Goal: Task Accomplishment & Management: Manage account settings

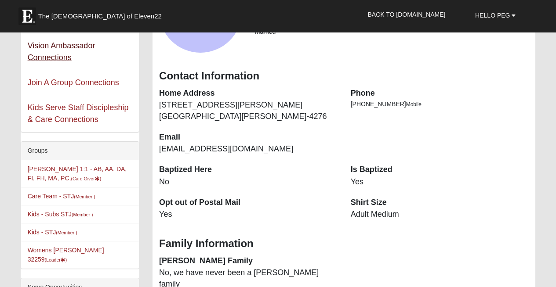
scroll to position [114, 0]
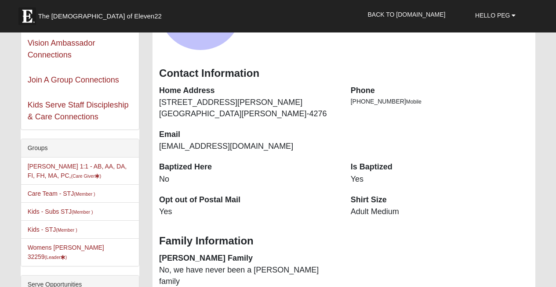
click at [54, 171] on li "Peg LeBel 1:1 - AB, AA, DA, FI, FH, MA, PC, (Care Giver )" at bounding box center [80, 171] width 118 height 27
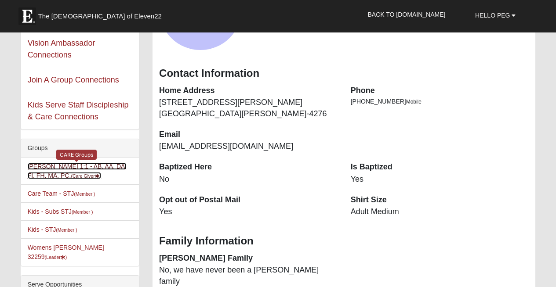
click at [55, 167] on link "Peg LeBel 1:1 - AB, AA, DA, FI, FH, MA, PC, (Care Giver )" at bounding box center [77, 171] width 99 height 16
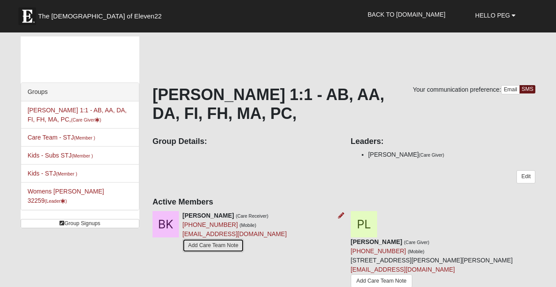
click at [217, 246] on link "Add Care Team Note" at bounding box center [213, 246] width 62 height 14
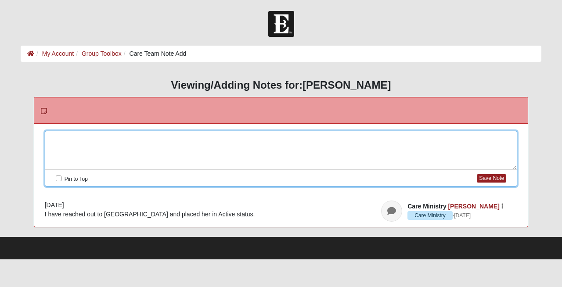
click at [54, 138] on div at bounding box center [281, 150] width 472 height 39
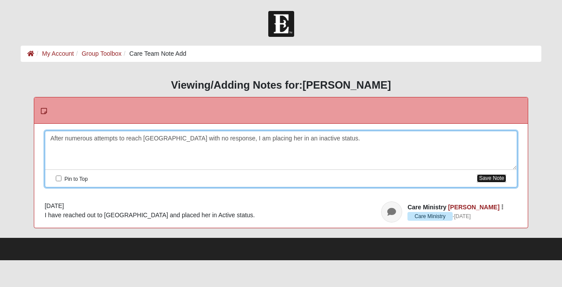
click at [495, 177] on button "Save Note" at bounding box center [491, 178] width 29 height 8
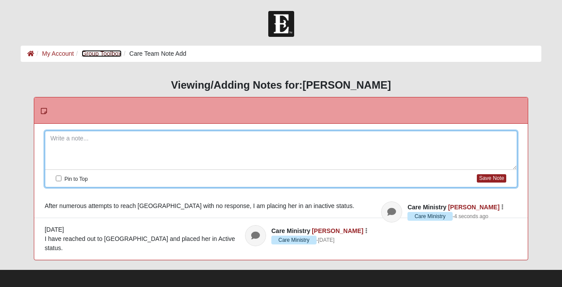
click at [107, 54] on link "Group Toolbox" at bounding box center [102, 53] width 40 height 7
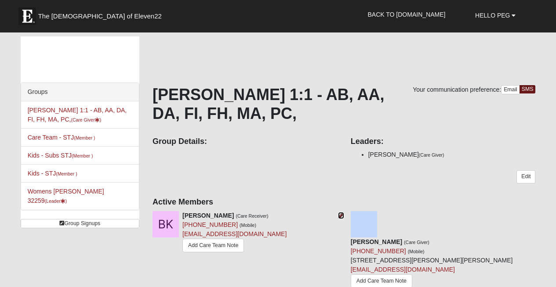
click at [339, 214] on icon at bounding box center [341, 216] width 6 height 6
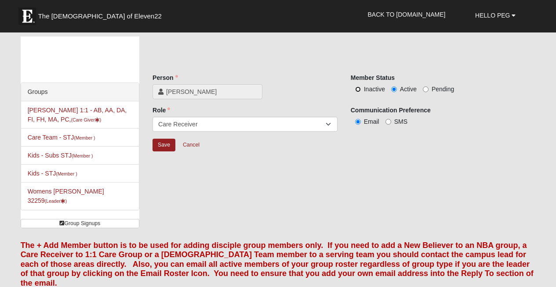
click at [357, 89] on input "Inactive" at bounding box center [358, 90] width 6 height 6
radio input "true"
click at [159, 147] on input "Save" at bounding box center [163, 145] width 23 height 13
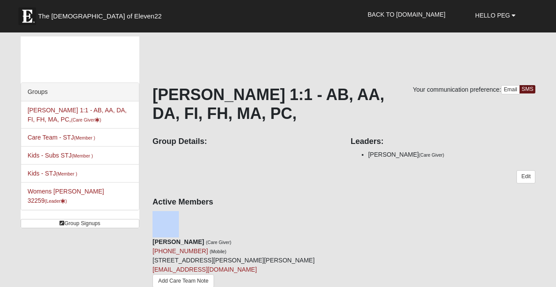
click at [55, 187] on li "Womens LeBel 32259 (Leader )" at bounding box center [80, 196] width 118 height 28
click at [58, 193] on link "Womens LeBel 32259 (Leader )" at bounding box center [66, 196] width 76 height 16
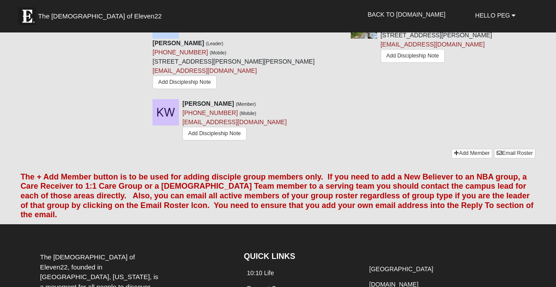
scroll to position [656, 0]
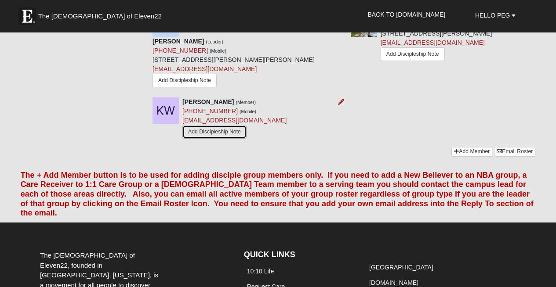
click at [219, 125] on link "Add Discipleship Note" at bounding box center [214, 132] width 64 height 14
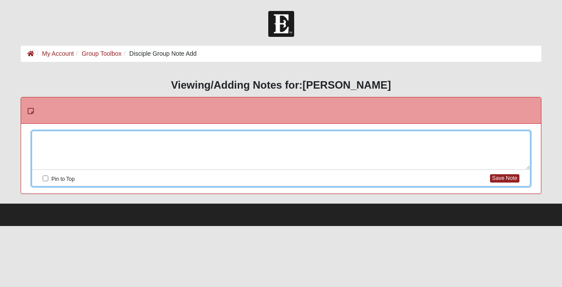
click at [59, 141] on div at bounding box center [281, 150] width 498 height 39
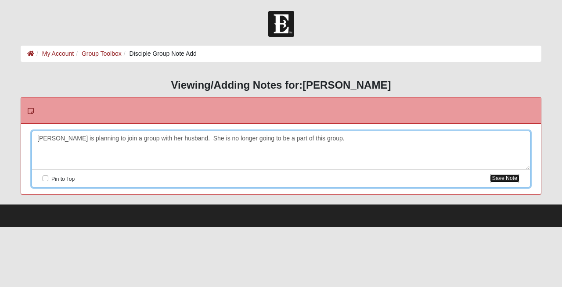
click at [501, 178] on button "Save Note" at bounding box center [504, 178] width 29 height 8
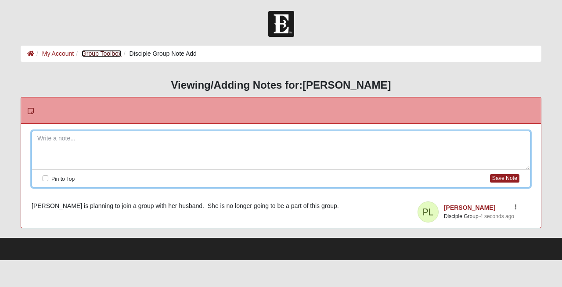
click at [99, 51] on link "Group Toolbox" at bounding box center [102, 53] width 40 height 7
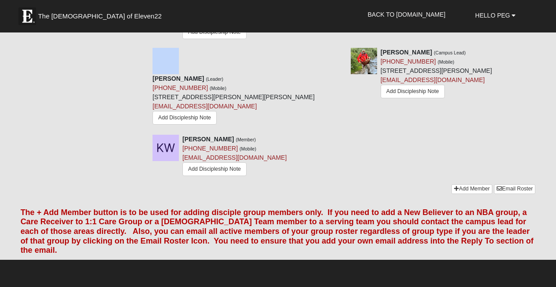
scroll to position [615, 0]
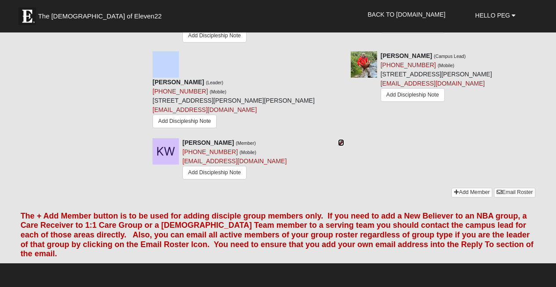
click at [341, 140] on icon at bounding box center [341, 143] width 6 height 6
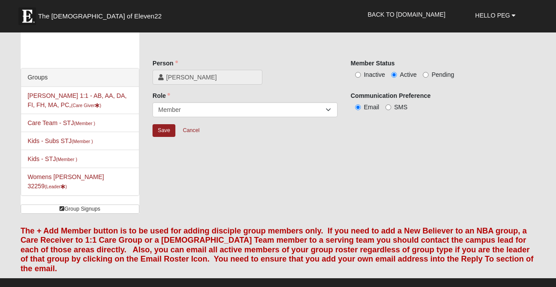
scroll to position [4, 0]
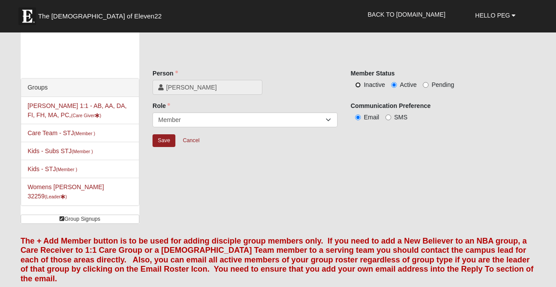
click at [355, 85] on input "Inactive" at bounding box center [358, 85] width 6 height 6
radio input "true"
click at [162, 142] on input "Save" at bounding box center [163, 140] width 23 height 13
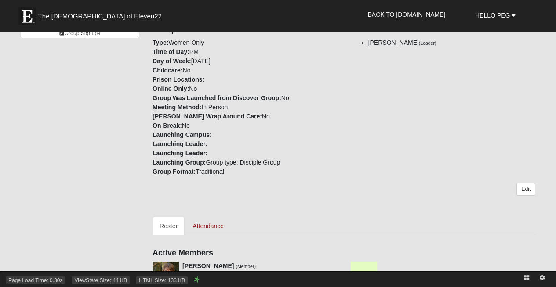
scroll to position [283, 0]
